Goal: Task Accomplishment & Management: Use online tool/utility

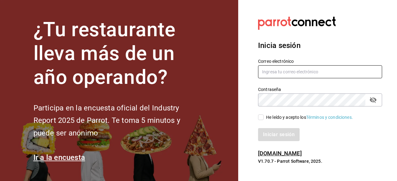
type input "[PERSON_NAME][EMAIL_ADDRESS][PERSON_NAME][DOMAIN_NAME]"
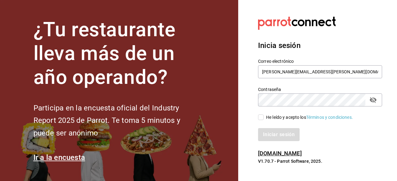
click at [261, 119] on input "He leído y acepto los Términos y condiciones." at bounding box center [261, 118] width 6 height 6
checkbox input "true"
click at [278, 132] on button "Iniciar sesión" at bounding box center [279, 134] width 42 height 13
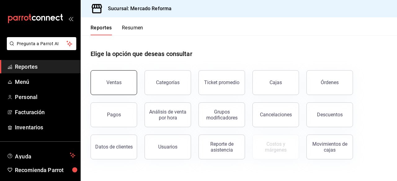
click at [128, 85] on button "Ventas" at bounding box center [113, 82] width 46 height 25
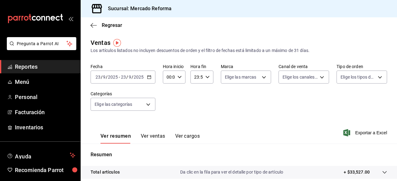
click at [149, 78] on icon "button" at bounding box center [149, 77] width 4 height 4
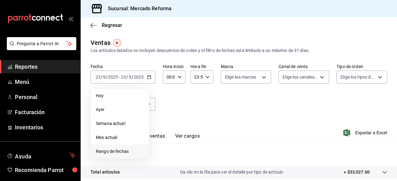
click at [120, 152] on span "Rango de fechas" at bounding box center [120, 151] width 48 height 7
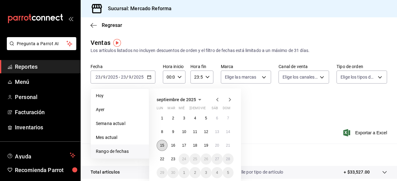
click at [162, 146] on abbr "15" at bounding box center [162, 145] width 4 height 4
drag, startPoint x: 162, startPoint y: 146, endPoint x: 227, endPoint y: 148, distance: 65.1
click at [227, 148] on div "1 2 3 4 5 6 7 8 9 10 11 12 13 14 15 16 17 18 19 20 21 22 23 24 25 26 27 28 29 3…" at bounding box center [194, 146] width 77 height 66
click at [227, 148] on button "21" at bounding box center [227, 145] width 11 height 11
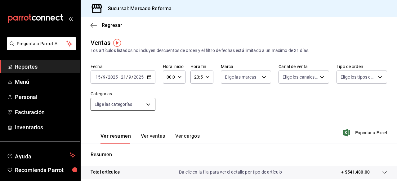
click at [149, 103] on body "Pregunta a Parrot AI Reportes Menú Personal Facturación Inventarios Ayuda Recom…" at bounding box center [198, 90] width 397 height 181
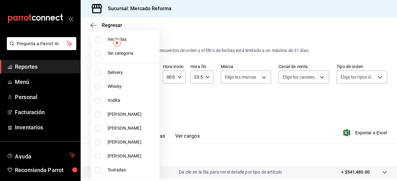
click at [97, 40] on input "checkbox" at bounding box center [97, 40] width 6 height 6
checkbox input "true"
type input "92dc4cae-9c42-48a5-aa63-f50684ad7fd1,15a18657-e758-4947-b740-bbb2adede7dd,e517e…"
checkbox input "true"
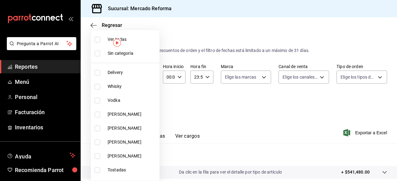
checkbox input "true"
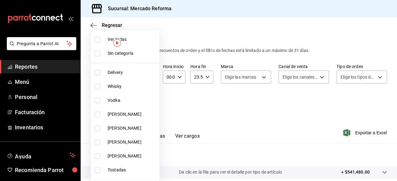
checkbox input "true"
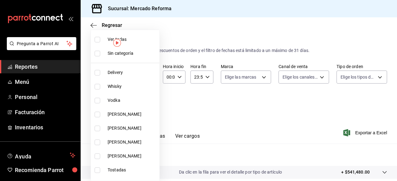
checkbox input "true"
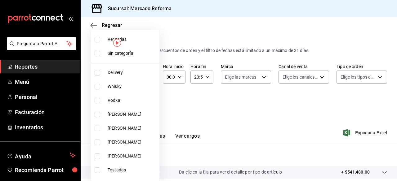
checkbox input "true"
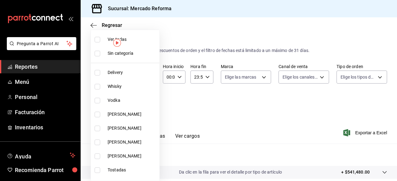
checkbox input "true"
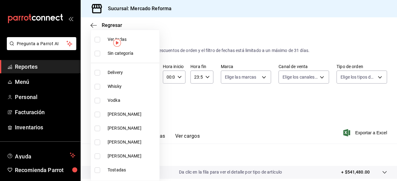
checkbox input "true"
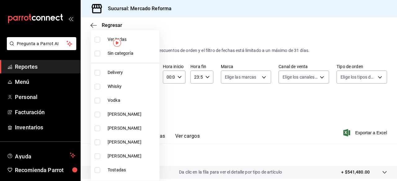
checkbox input "true"
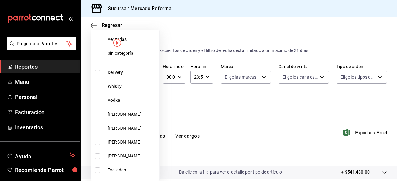
checkbox input "true"
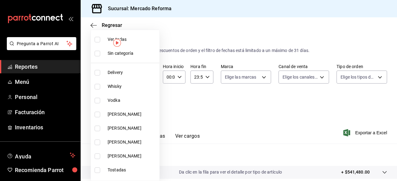
checkbox input "true"
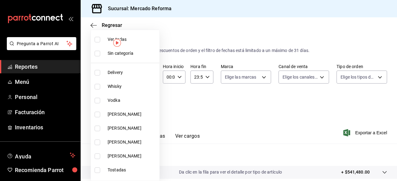
checkbox input "true"
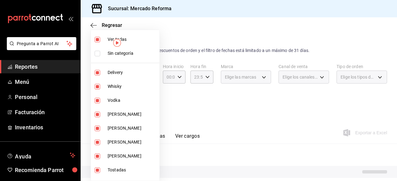
click at [241, 117] on div at bounding box center [198, 90] width 397 height 181
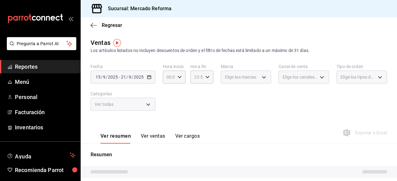
click at [205, 131] on div "Ver resumen Ver ventas Ver cargos Exportar a Excel" at bounding box center [239, 130] width 316 height 25
click at [252, 114] on div "Fecha [DATE] [DATE] - [DATE] [DATE] Hora inicio 00:00 Hora inicio Hora fin 23:5…" at bounding box center [238, 91] width 296 height 55
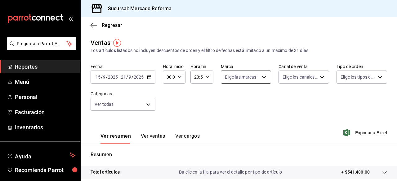
click at [261, 80] on body "Pregunta a Parrot AI Reportes Menú Personal Facturación Inventarios Ayuda Recom…" at bounding box center [198, 90] width 397 height 181
click at [226, 102] on input "checkbox" at bounding box center [226, 102] width 6 height 6
checkbox input "true"
type input "ae828a00-f9e9-46fb-a95c-bc024de736cf"
checkbox input "true"
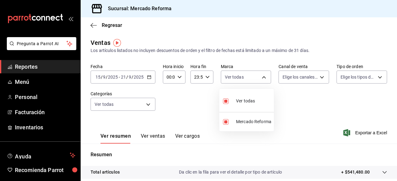
click at [315, 81] on div at bounding box center [198, 90] width 397 height 181
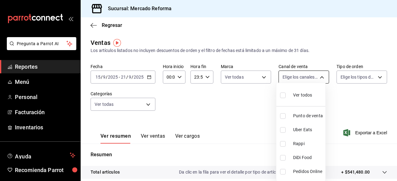
click at [316, 77] on body "Pregunta a Parrot AI Reportes Menú Personal Facturación Inventarios Ayuda Recom…" at bounding box center [198, 90] width 397 height 181
click at [283, 96] on input "checkbox" at bounding box center [283, 96] width 6 height 6
checkbox input "true"
type input "PARROT,UBER_EATS,RAPPI,DIDI_FOOD,ONLINE"
checkbox input "true"
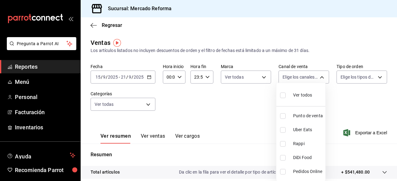
checkbox input "true"
click at [374, 77] on div at bounding box center [198, 90] width 397 height 181
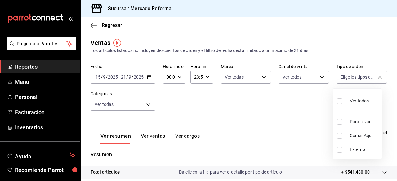
click at [374, 77] on body "Pregunta a Parrot AI Reportes Menú Personal Facturación Inventarios Ayuda Recom…" at bounding box center [198, 90] width 397 height 181
click at [338, 102] on input "checkbox" at bounding box center [339, 102] width 6 height 6
checkbox input "true"
type input "543b6f55-63b3-4283-b38a-1c71103a1357,8967f16d-2e4d-4984-8791-673d8c0d58d4,EXTER…"
checkbox input "true"
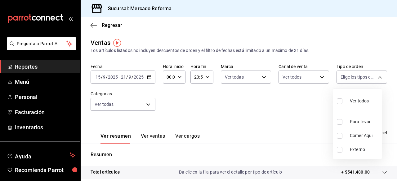
checkbox input "true"
click at [146, 106] on div at bounding box center [198, 90] width 397 height 181
click at [146, 106] on body "Pregunta a Parrot AI Reportes Menú Personal Facturación Inventarios Ayuda Recom…" at bounding box center [198, 90] width 397 height 181
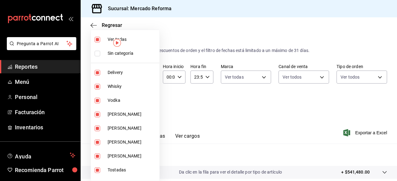
click at [277, 132] on div at bounding box center [198, 90] width 397 height 181
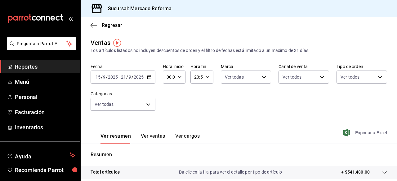
click at [349, 131] on span "Exportar a Excel" at bounding box center [365, 132] width 42 height 7
